Goal: Transaction & Acquisition: Subscribe to service/newsletter

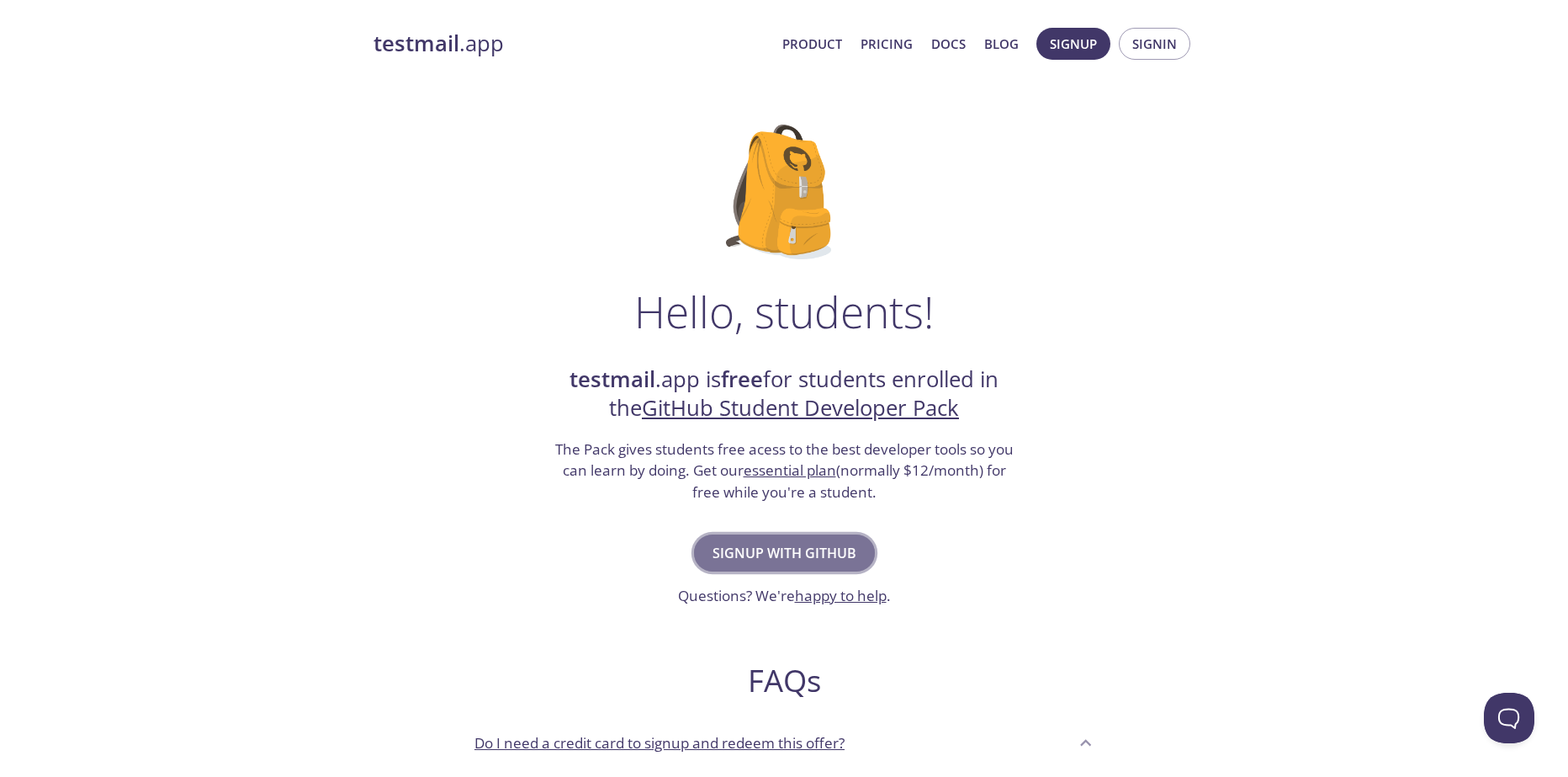
click at [826, 557] on span "Signup with GitHub" at bounding box center [784, 553] width 144 height 24
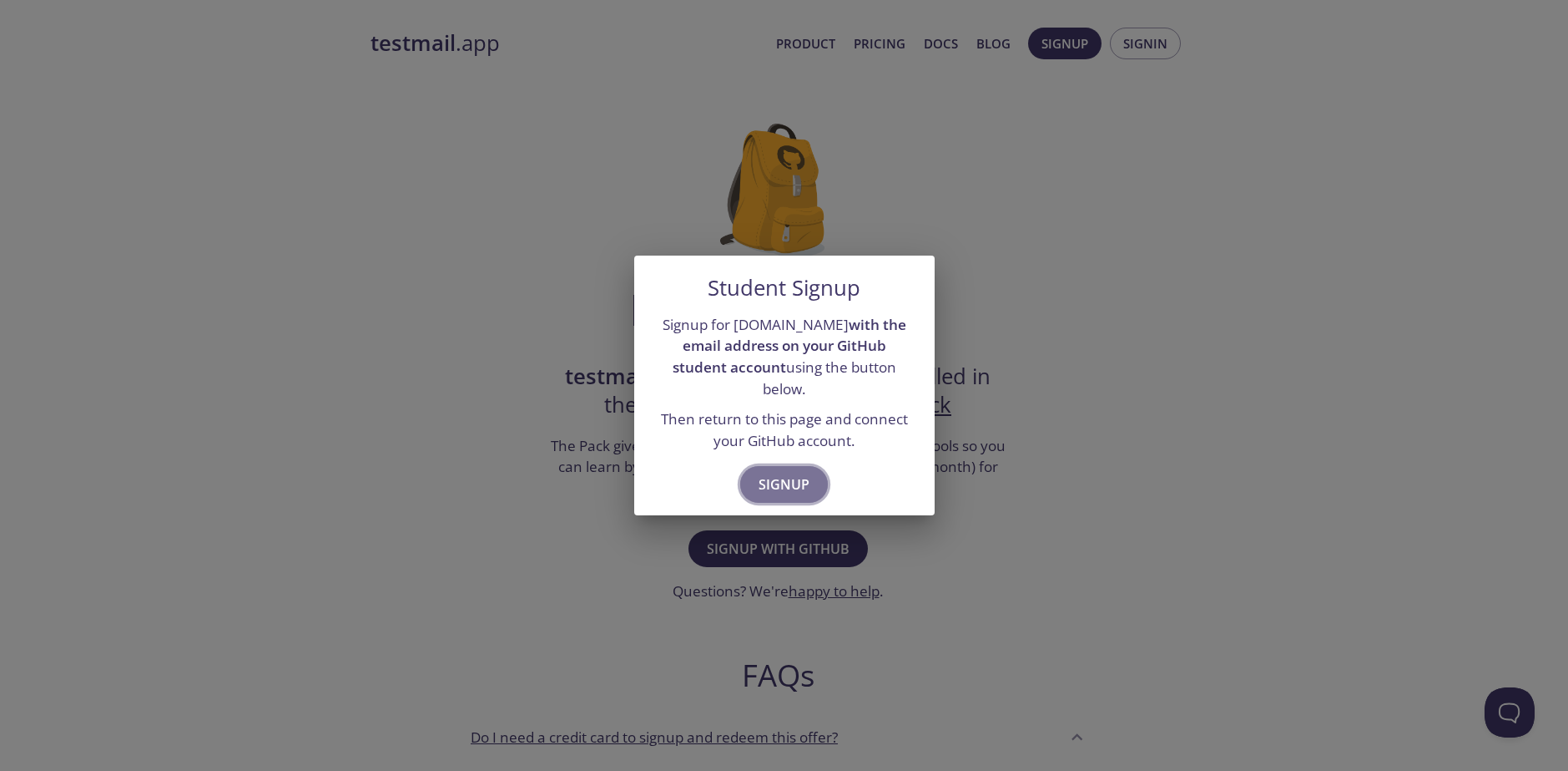
click at [802, 477] on span "Signup" at bounding box center [784, 484] width 50 height 24
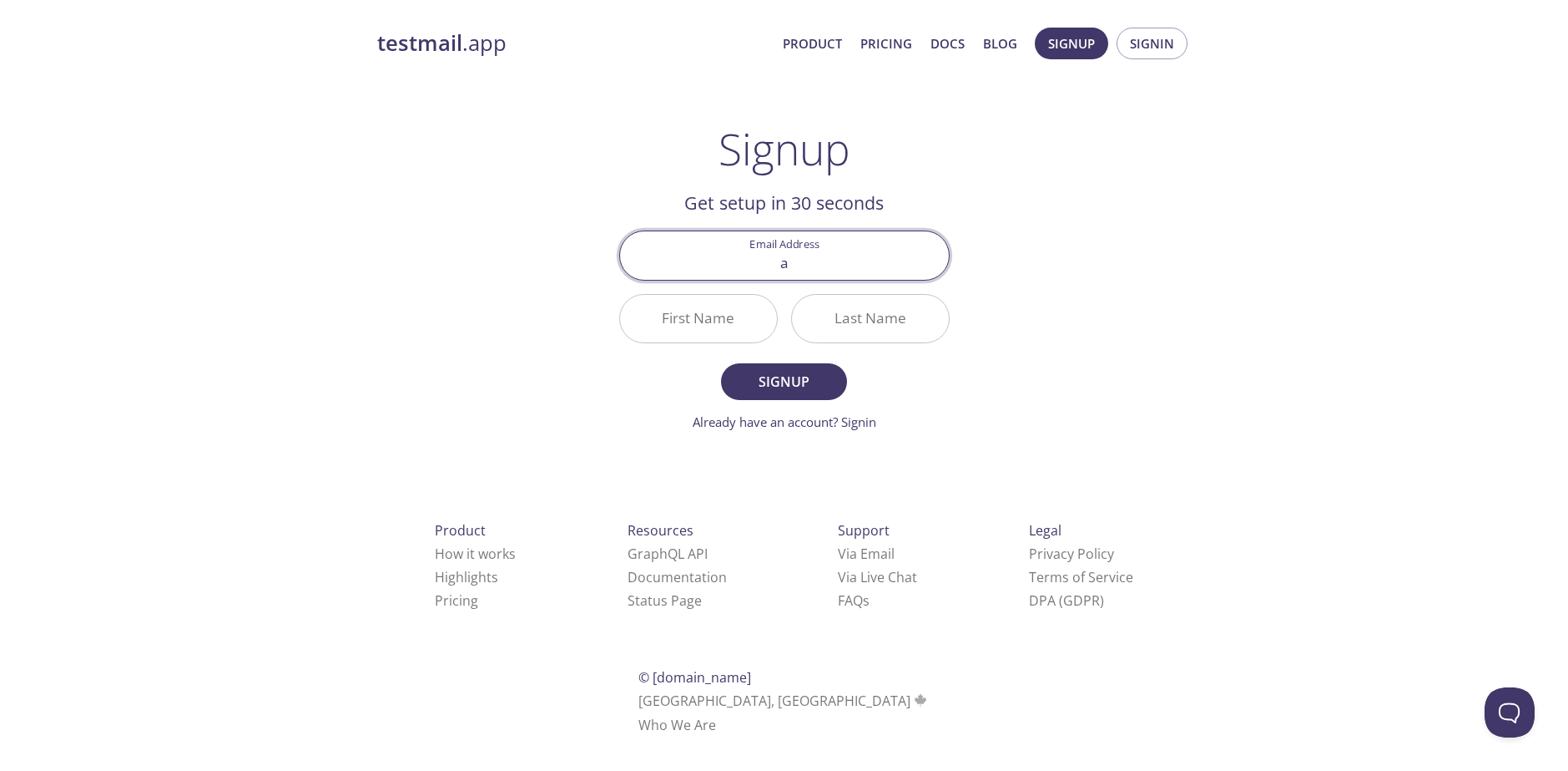
type input "[EMAIL_ADDRESS][DOMAIN_NAME]"
click at [701, 335] on input "First Name" at bounding box center [698, 319] width 157 height 48
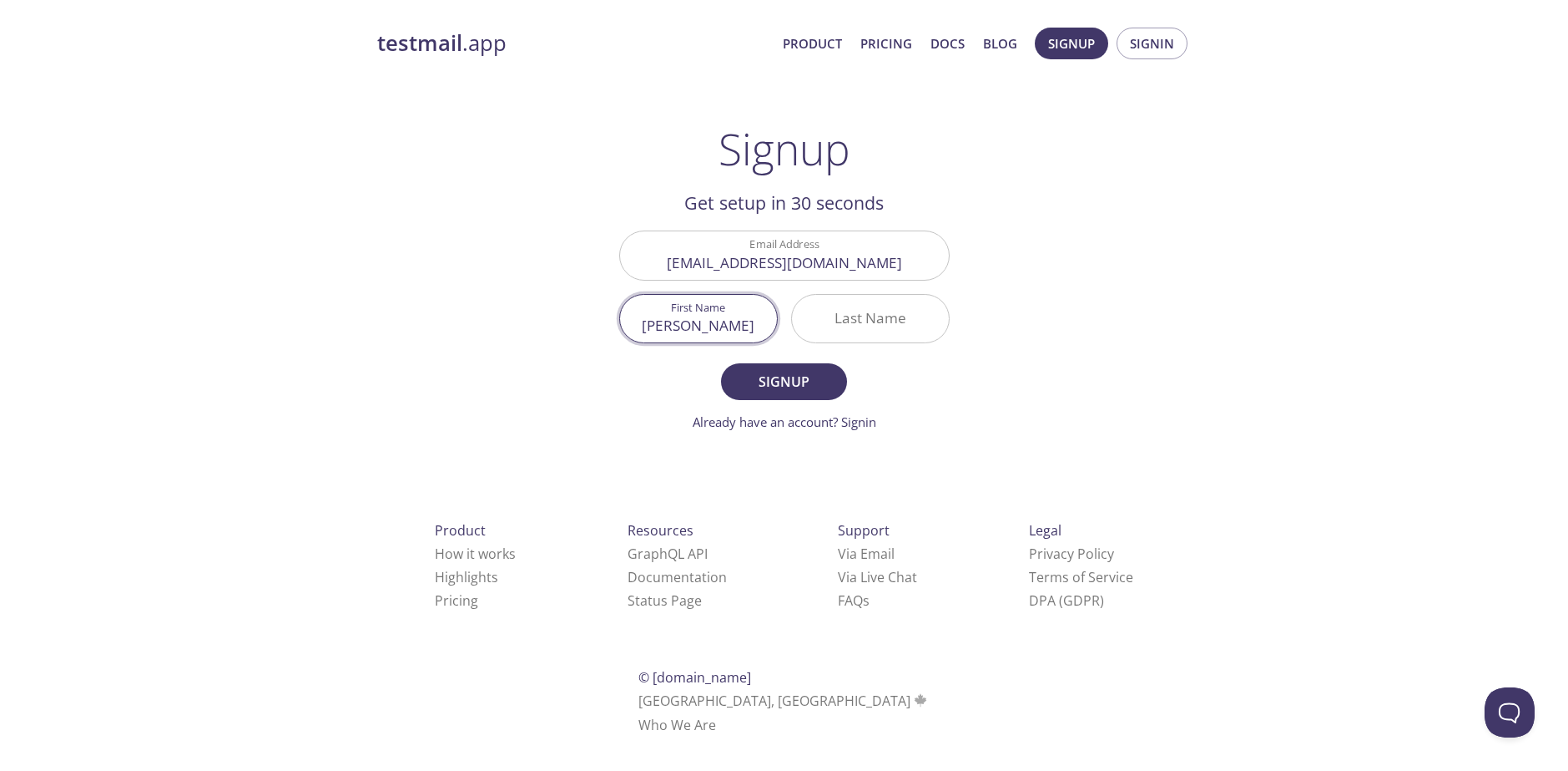
type input "[PERSON_NAME]"
click at [872, 323] on input "Last Name" at bounding box center [870, 319] width 157 height 48
type input "[PERSON_NAME]"
click at [798, 370] on span "Signup" at bounding box center [783, 382] width 88 height 24
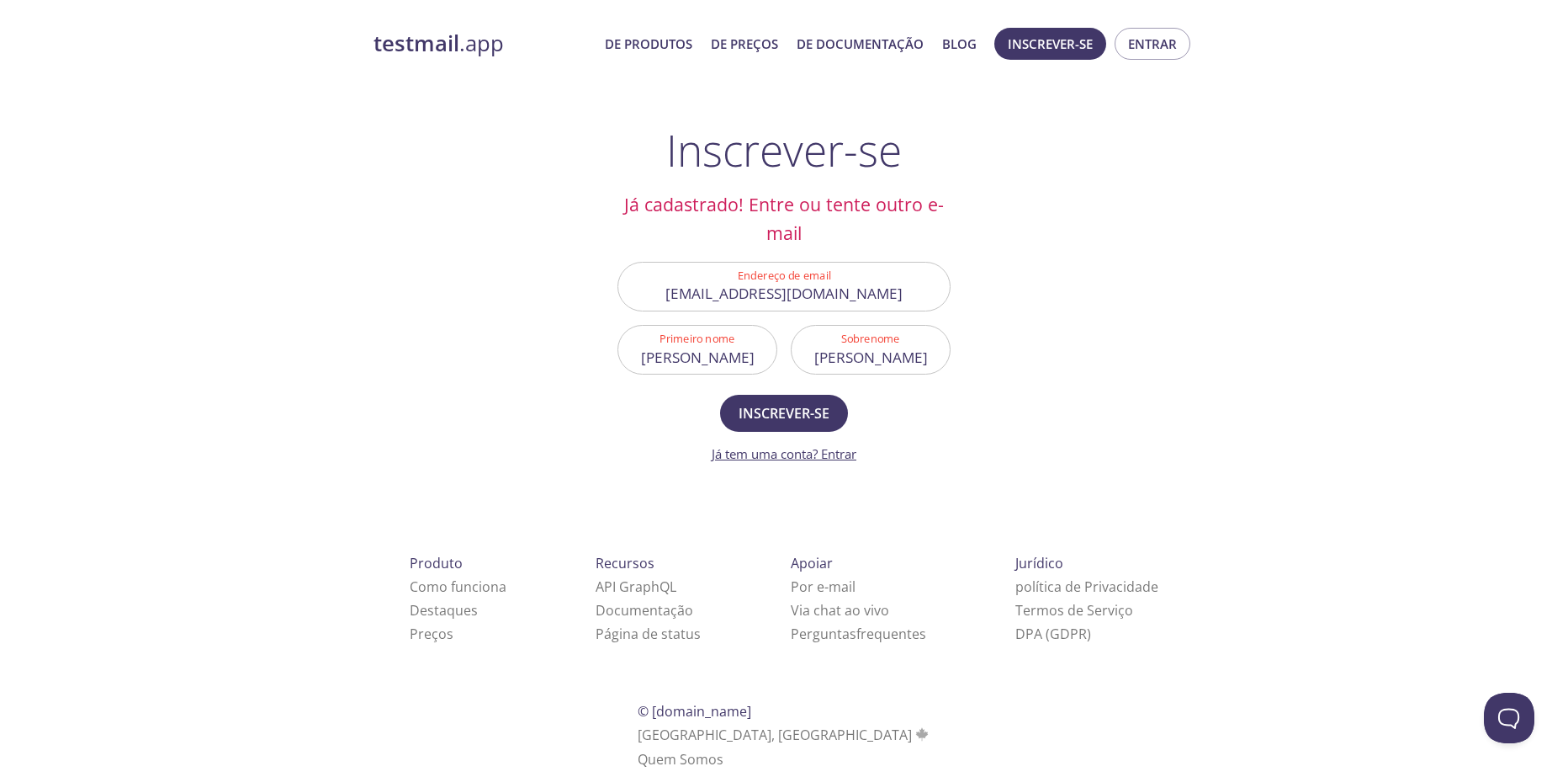
click at [847, 447] on link "Já tem uma conta? Entrar" at bounding box center [784, 453] width 145 height 17
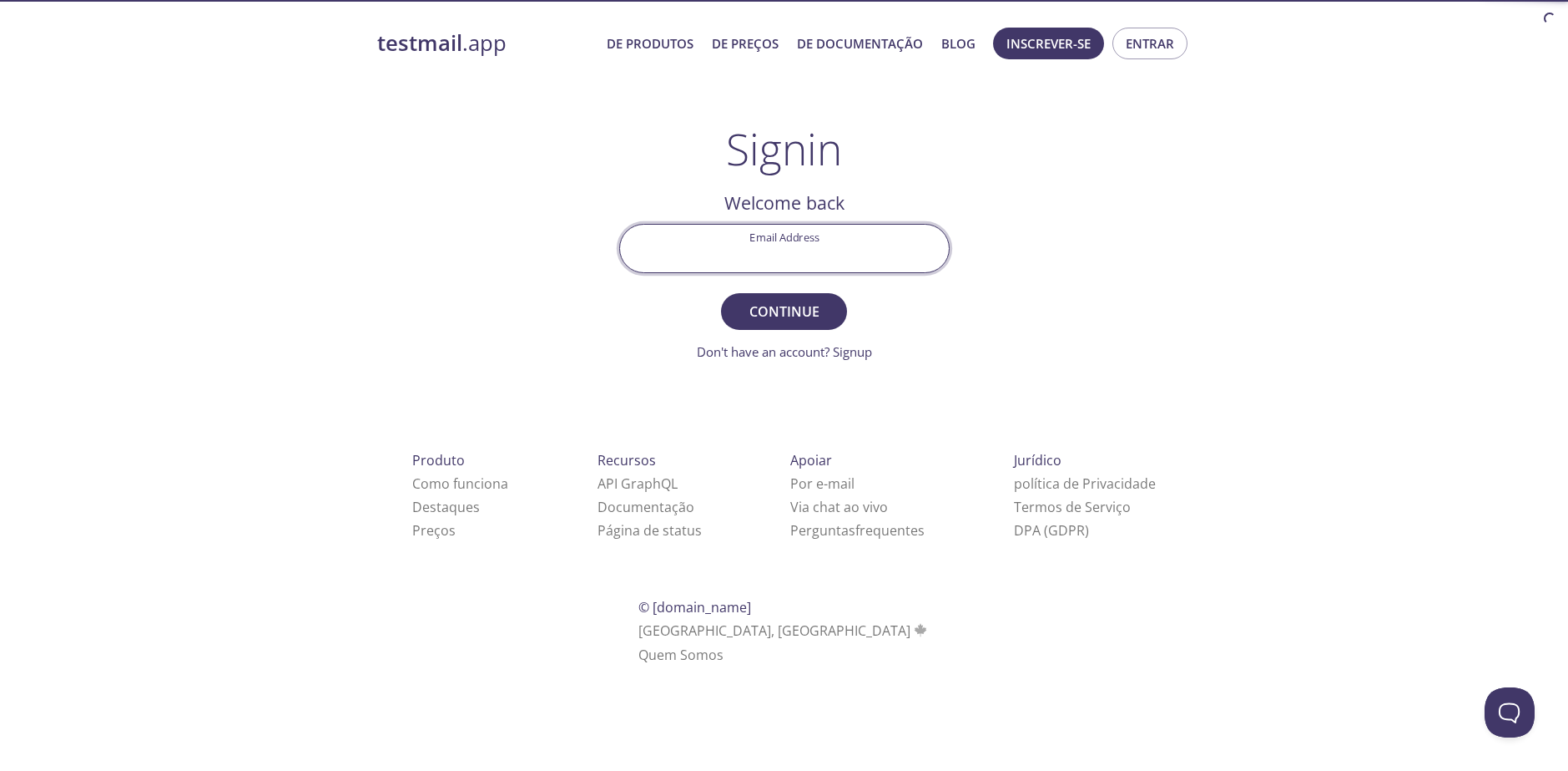
click at [806, 258] on input "Email Address" at bounding box center [784, 248] width 328 height 48
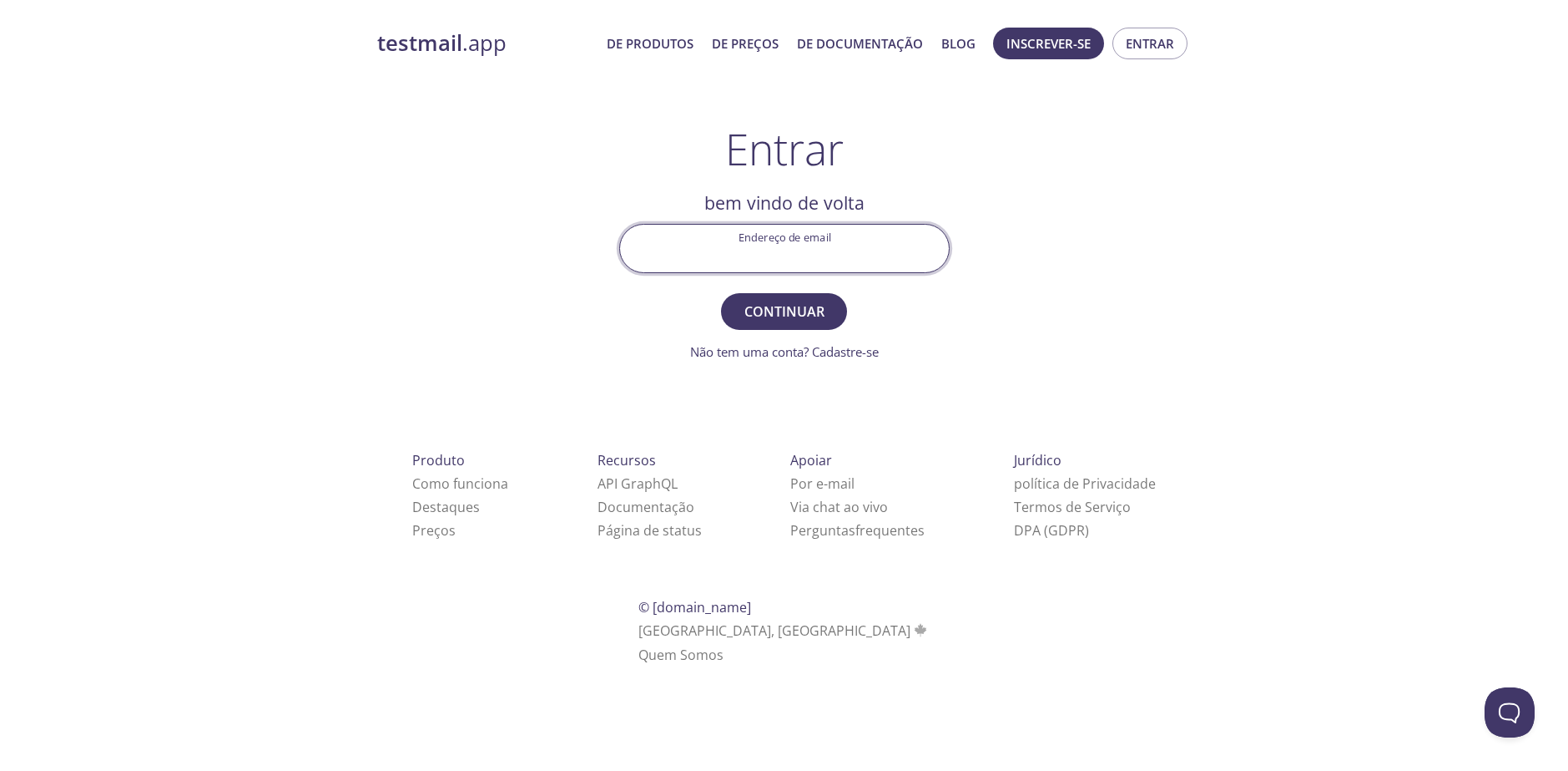
type input "[EMAIL_ADDRESS][DOMAIN_NAME]"
click at [773, 322] on span "Continuar" at bounding box center [783, 312] width 88 height 24
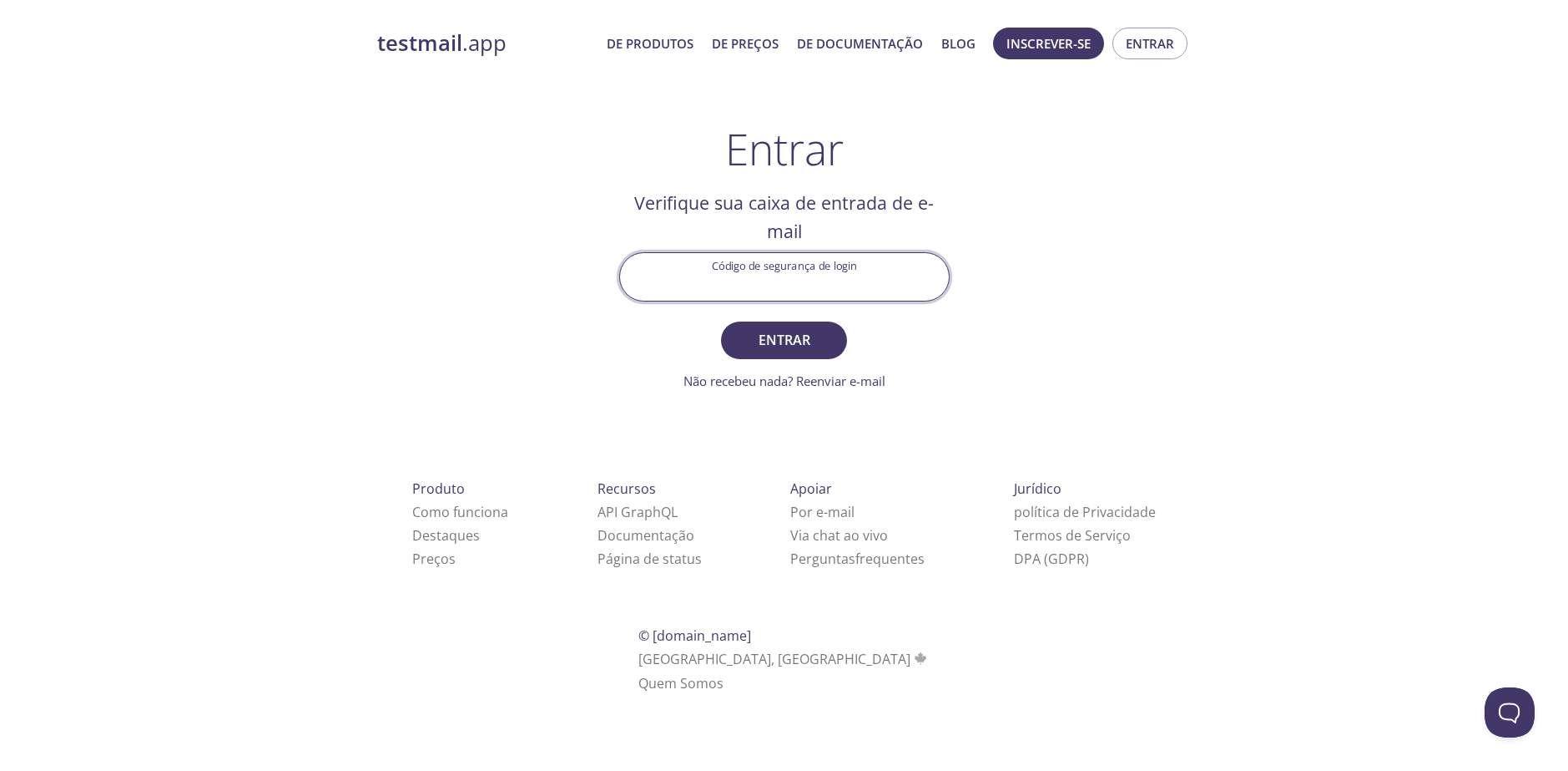
click at [820, 253] on input "Código de segurança de login" at bounding box center [784, 277] width 328 height 48
paste input "YHSWQVL"
type input "YHSWQVL"
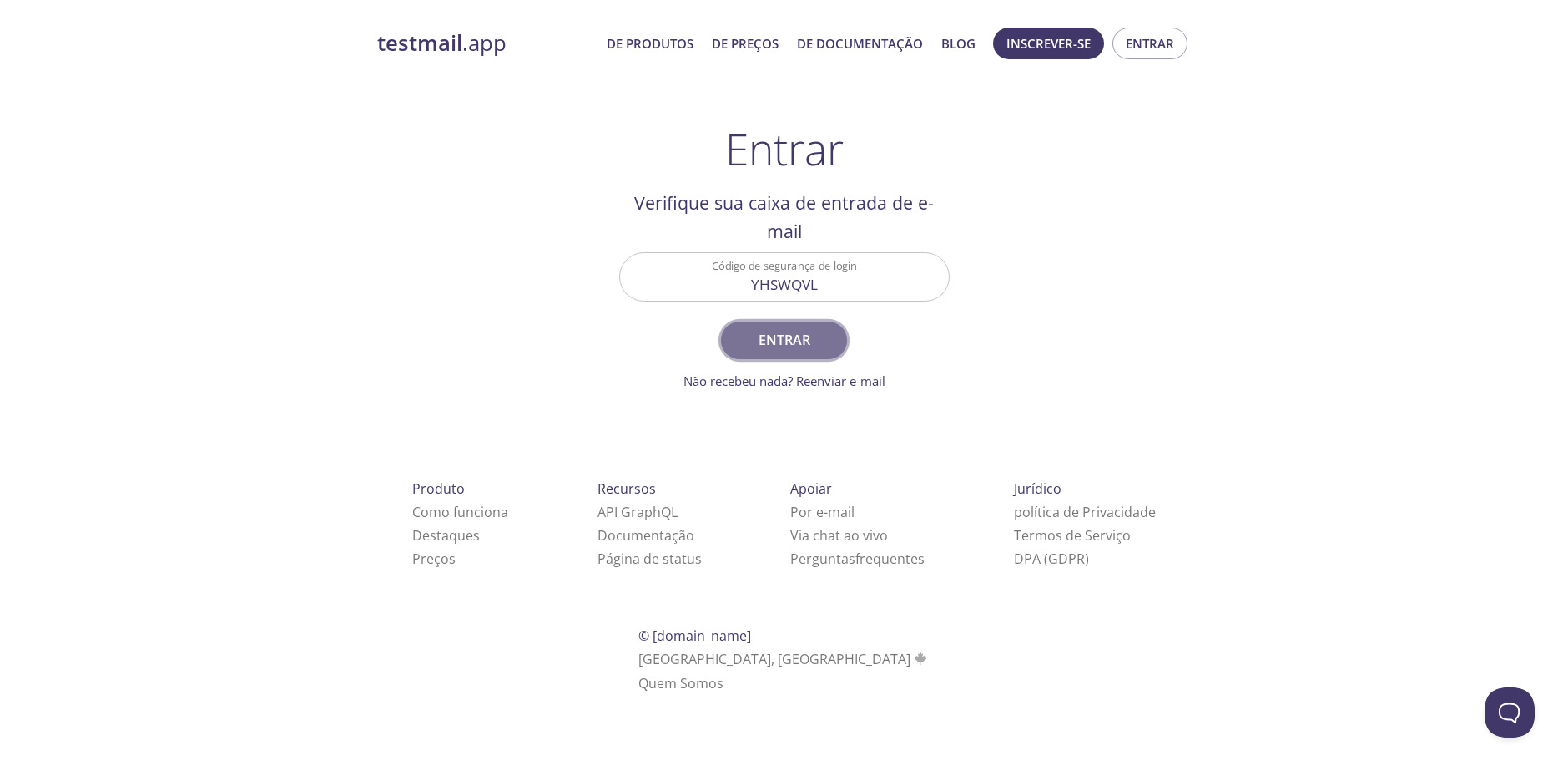
click at [801, 328] on span "Entrar" at bounding box center [783, 339] width 88 height 24
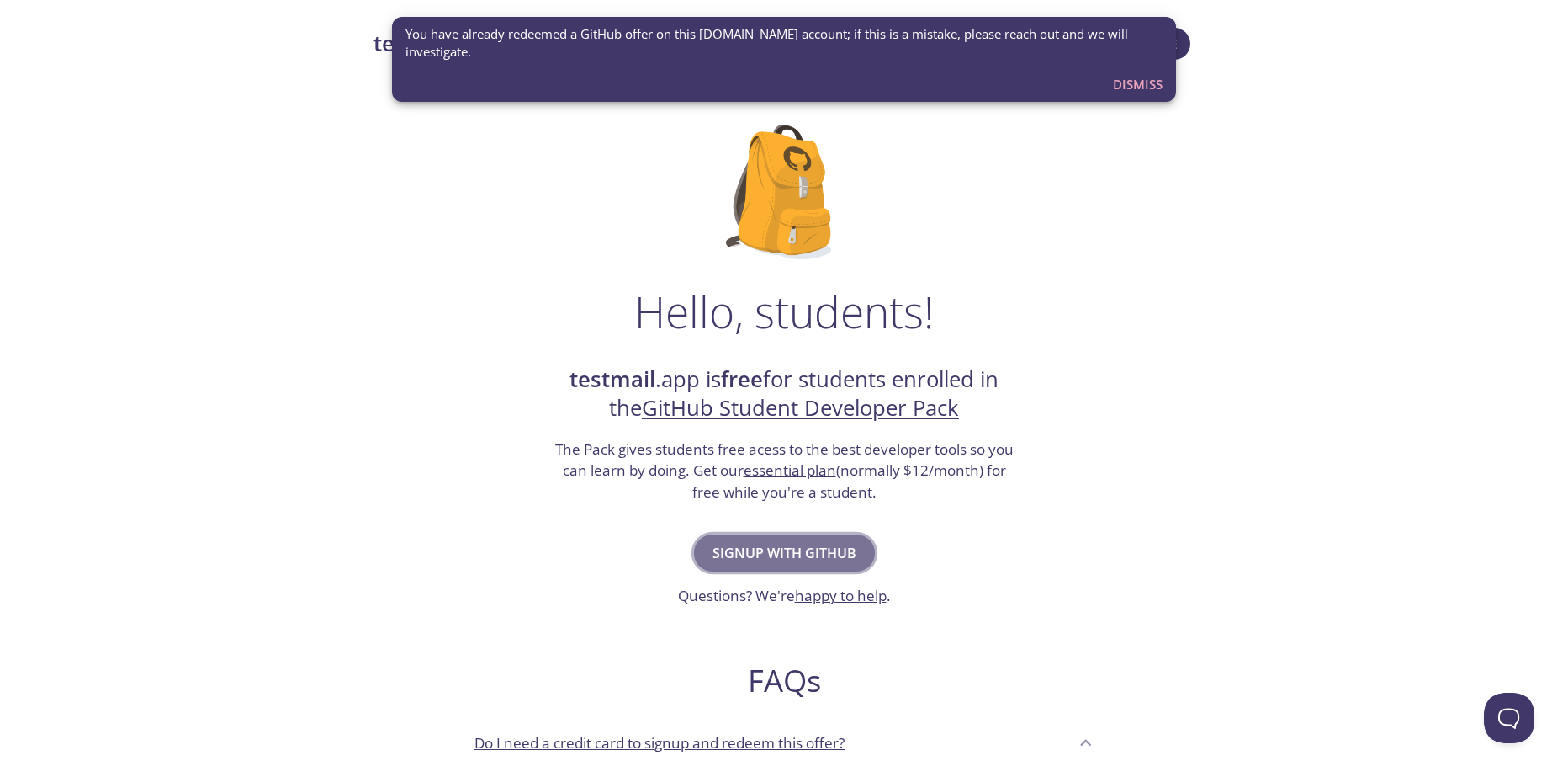
click at [844, 556] on span "Signup with GitHub" at bounding box center [784, 553] width 144 height 24
click at [1011, 266] on div "Hello, students! testmail .app is free for students enrolled in the GitHub Stud…" at bounding box center [784, 611] width 821 height 1027
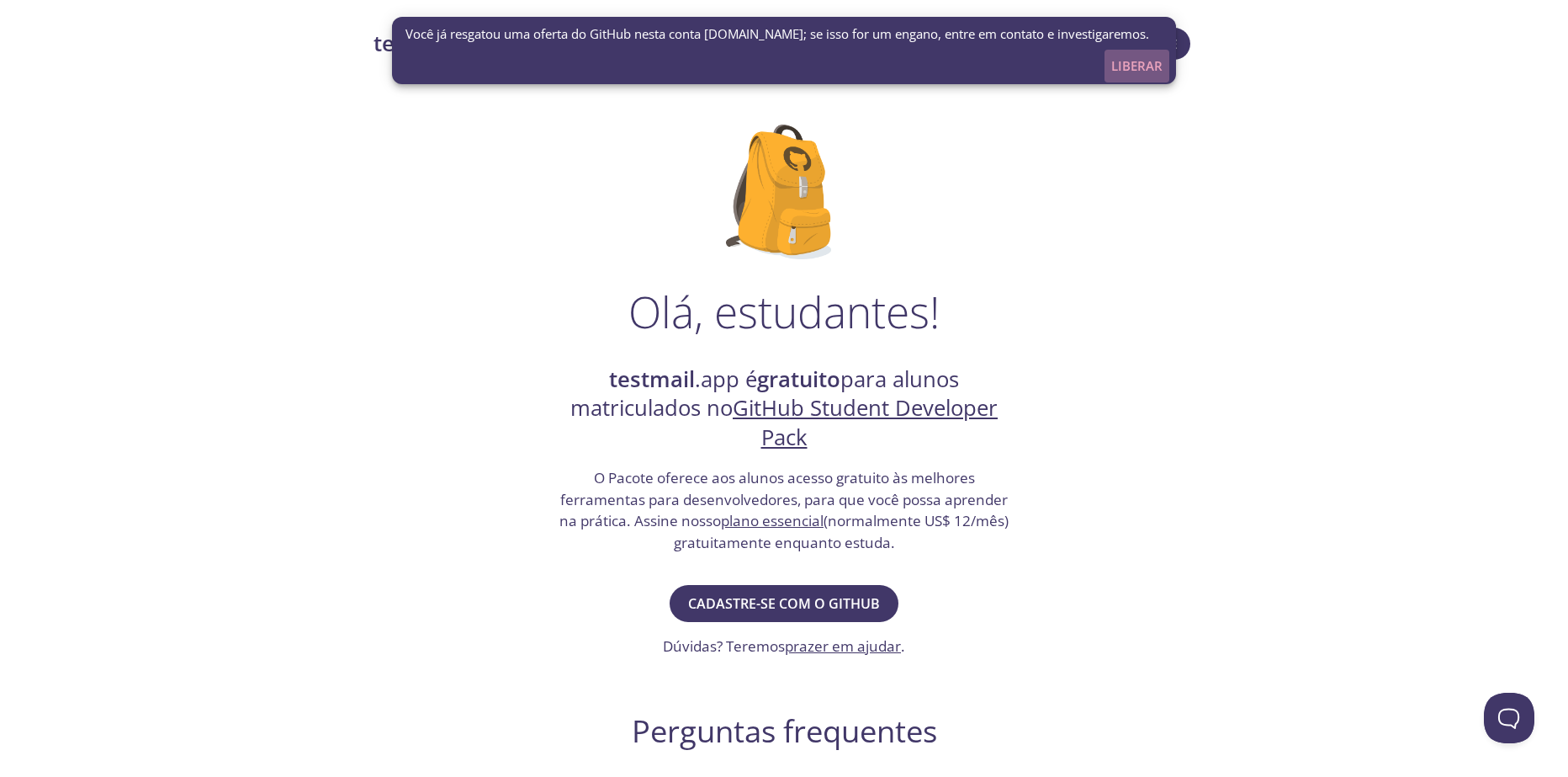
click at [1138, 67] on span "Liberar" at bounding box center [1136, 66] width 51 height 22
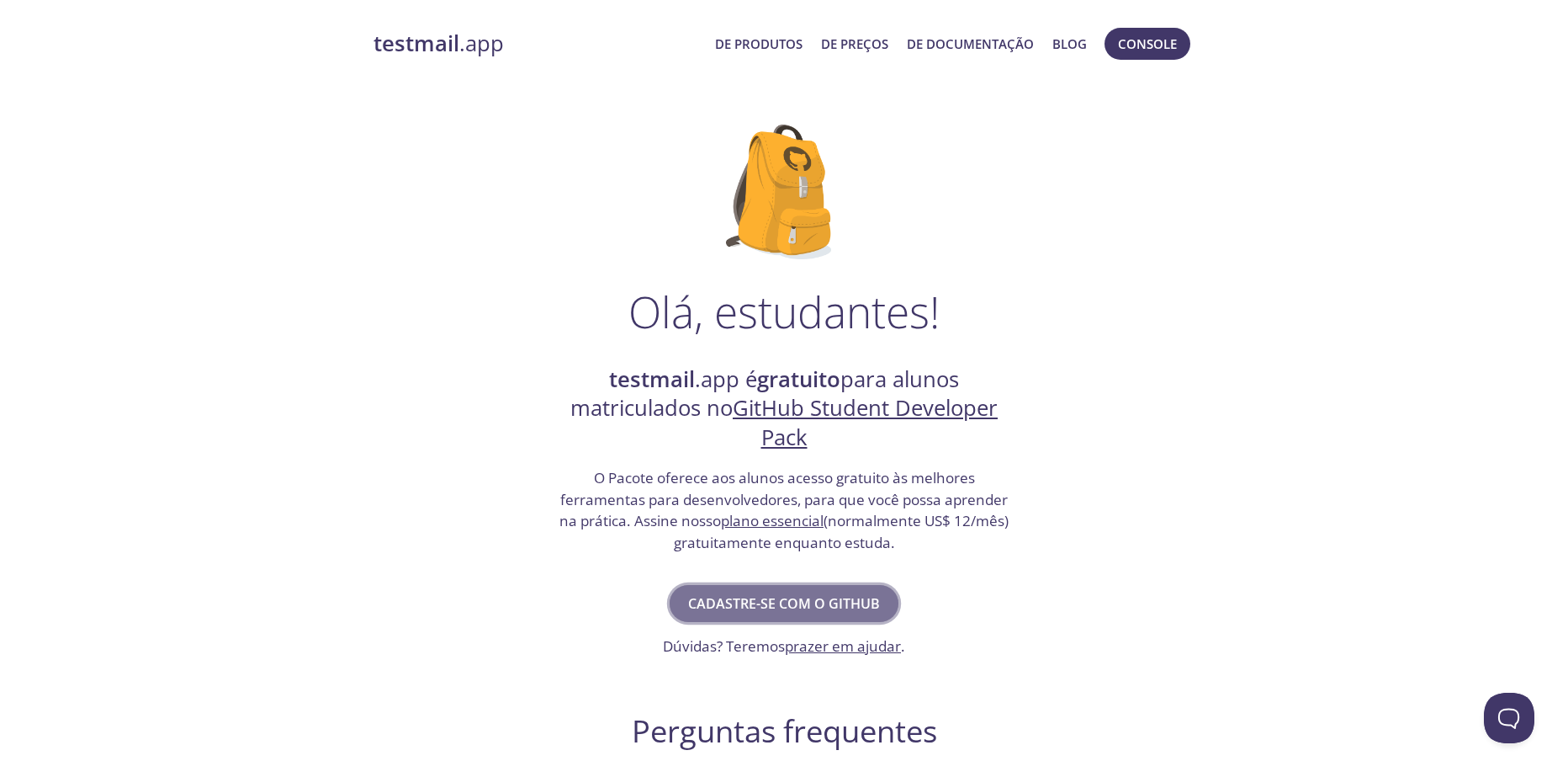
click at [810, 606] on span "Cadastre-se com o GitHub" at bounding box center [784, 603] width 192 height 24
